Goal: Information Seeking & Learning: Find specific page/section

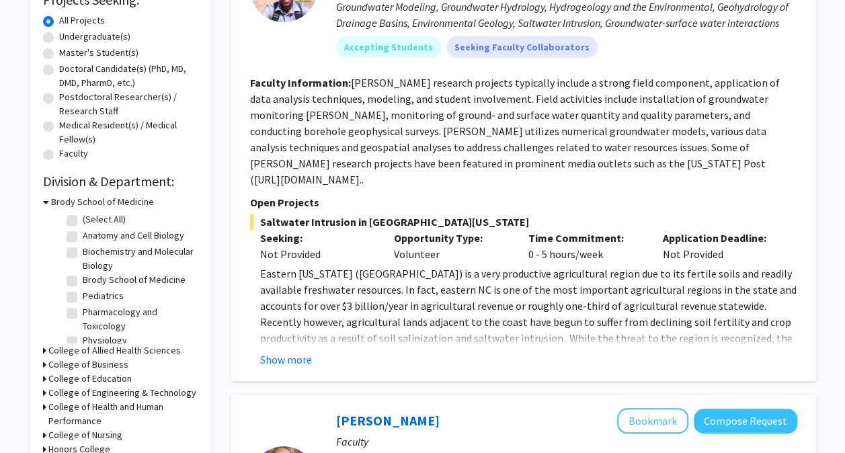
scroll to position [254, 0]
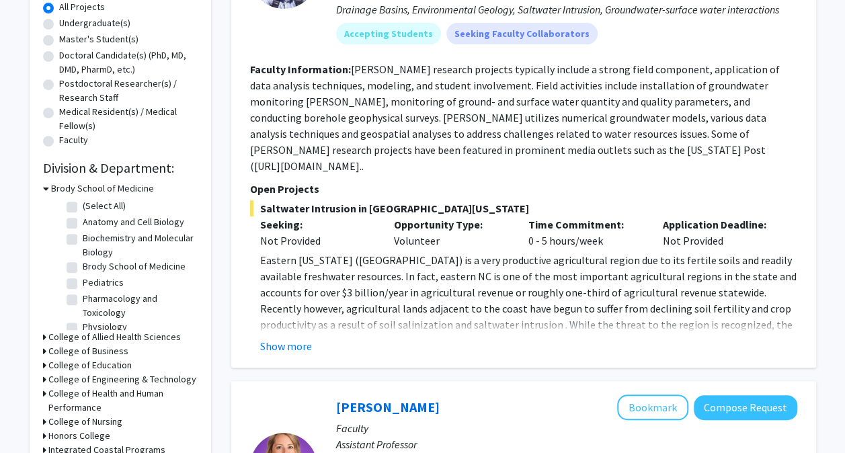
click at [90, 379] on h3 "College of Engineering & Technology" at bounding box center [122, 379] width 148 height 14
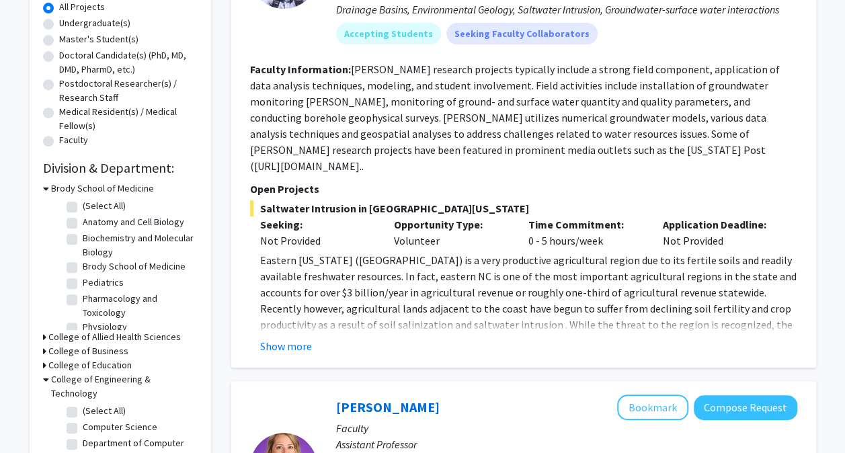
click at [100, 404] on label "(Select All)" at bounding box center [104, 411] width 43 height 14
click at [91, 404] on input "(Select All)" at bounding box center [87, 408] width 9 height 9
checkbox input "true"
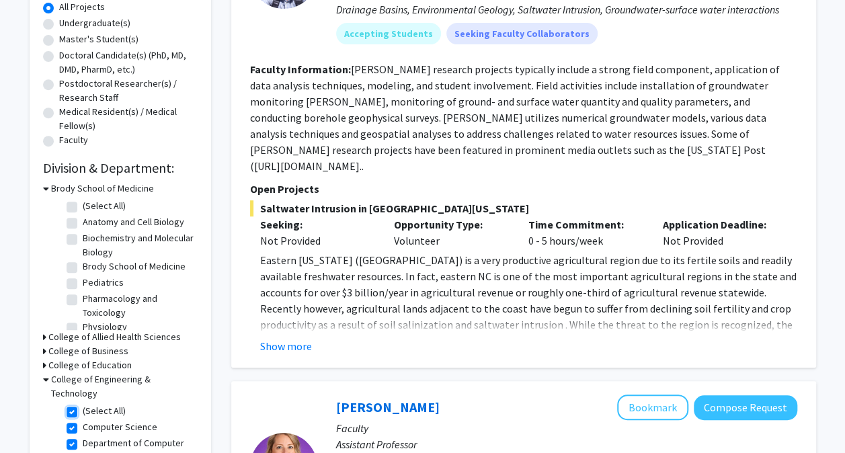
checkbox input "true"
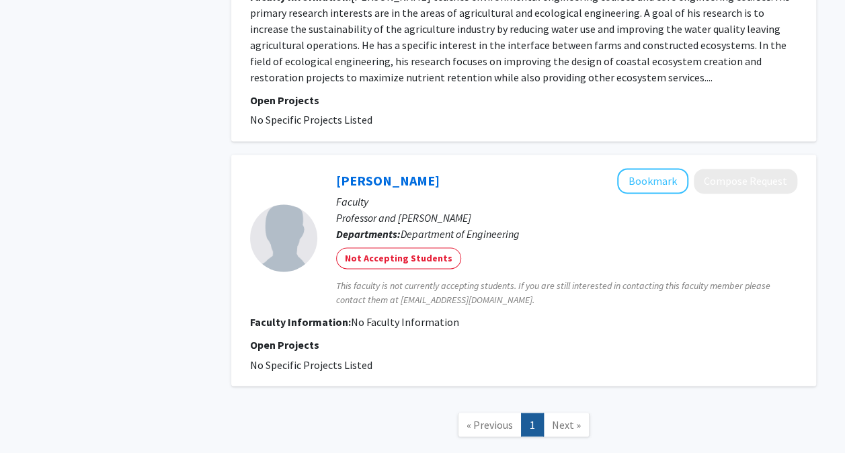
scroll to position [993, 0]
